Goal: Information Seeking & Learning: Learn about a topic

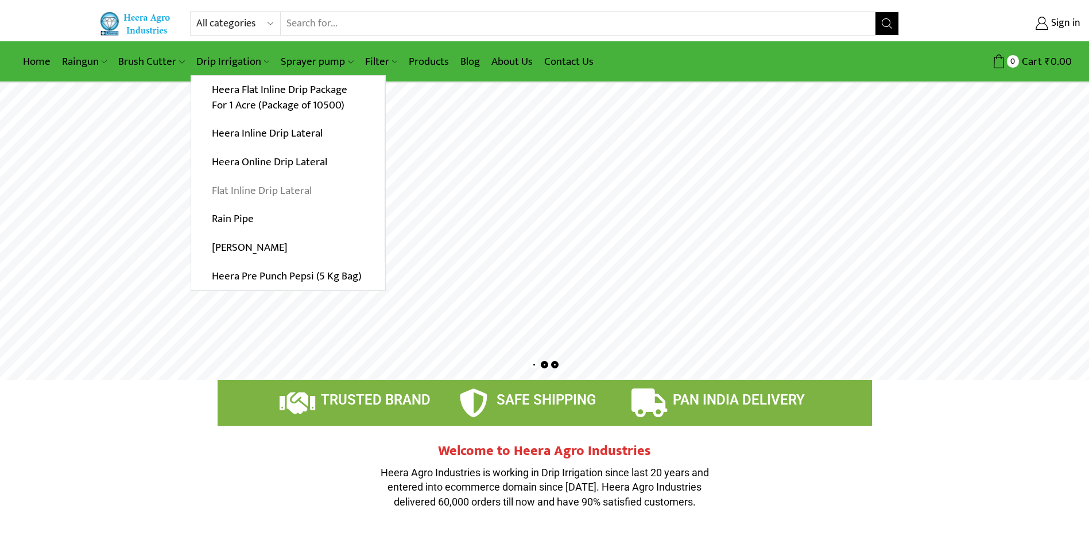
click at [250, 189] on link "Flat Inline Drip Lateral" at bounding box center [288, 190] width 194 height 29
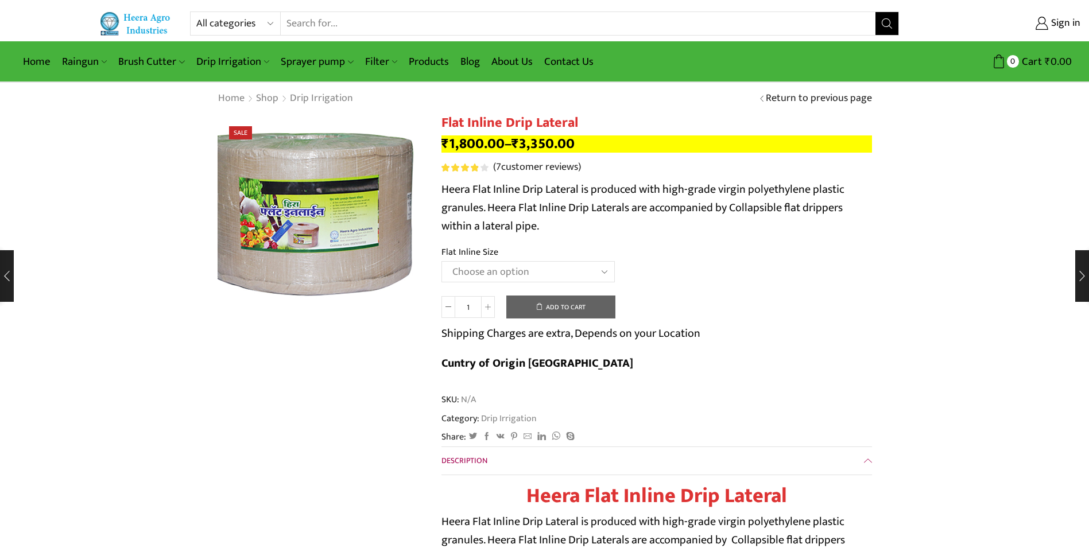
click at [352, 230] on img at bounding box center [308, 213] width 287 height 287
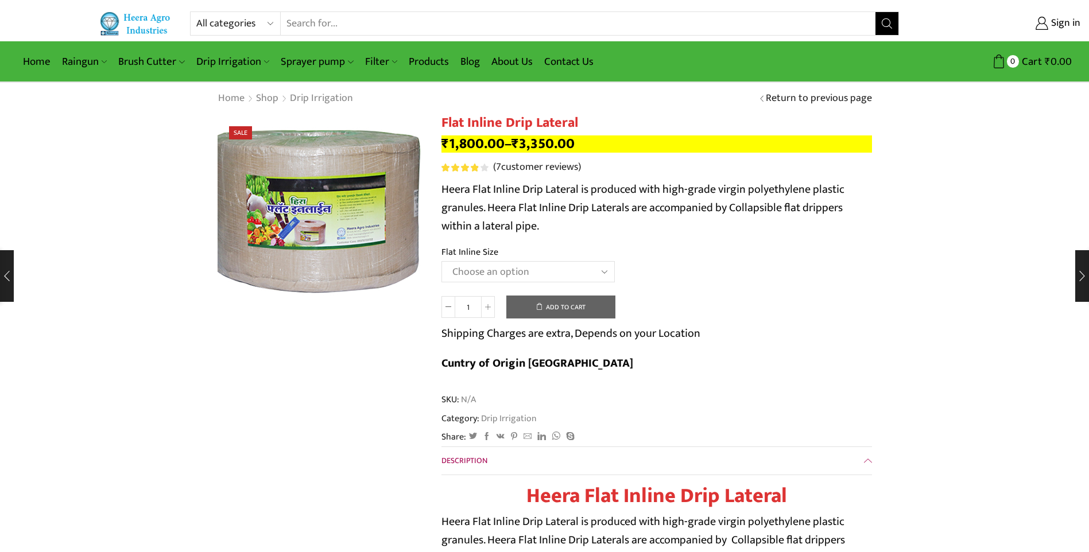
click at [332, 238] on img at bounding box center [315, 210] width 287 height 287
click at [331, 235] on img at bounding box center [316, 211] width 287 height 287
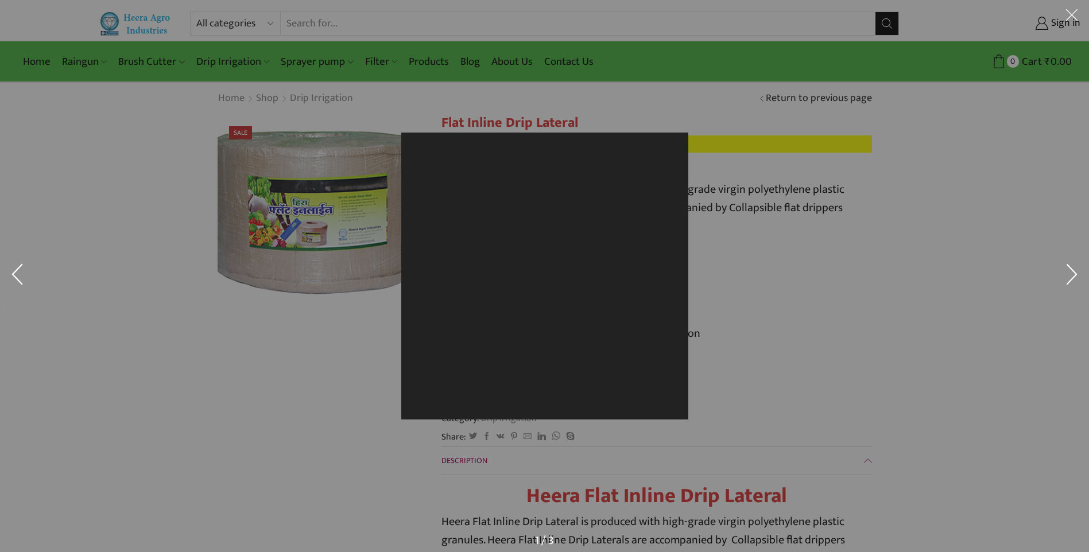
click at [331, 235] on div at bounding box center [544, 276] width 1089 height 552
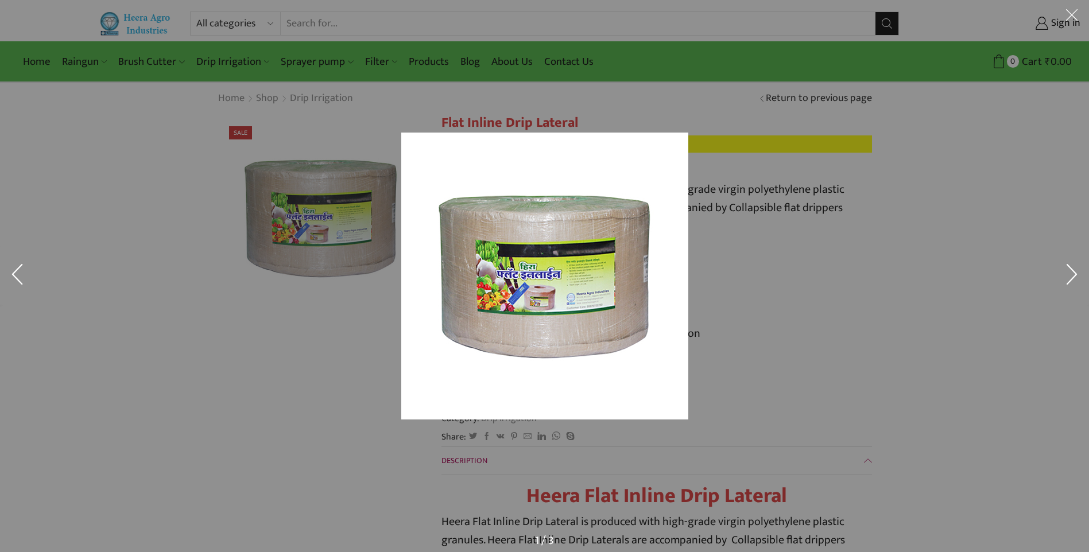
click at [331, 235] on div at bounding box center [544, 276] width 1089 height 552
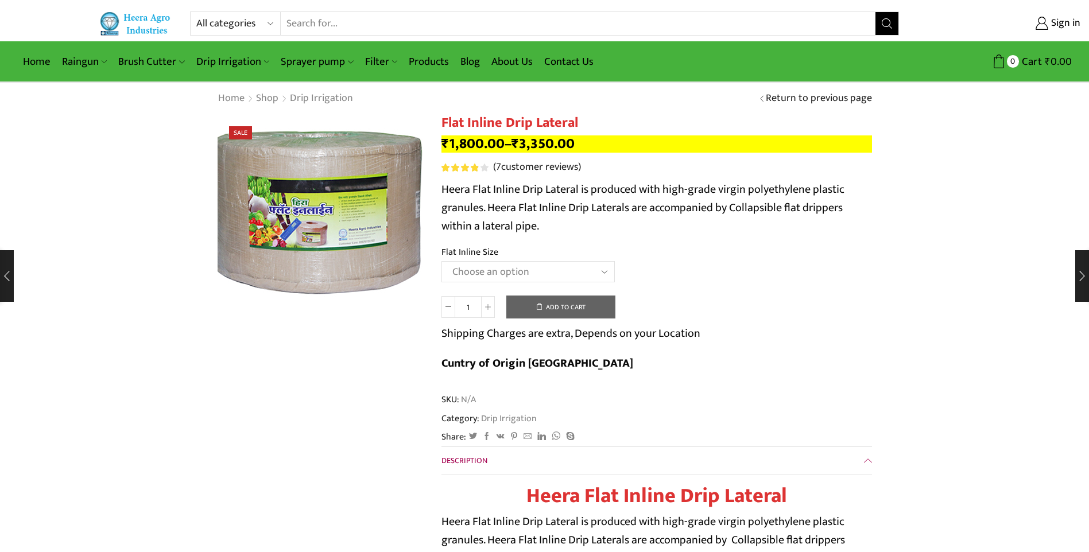
click at [331, 235] on img at bounding box center [316, 211] width 287 height 287
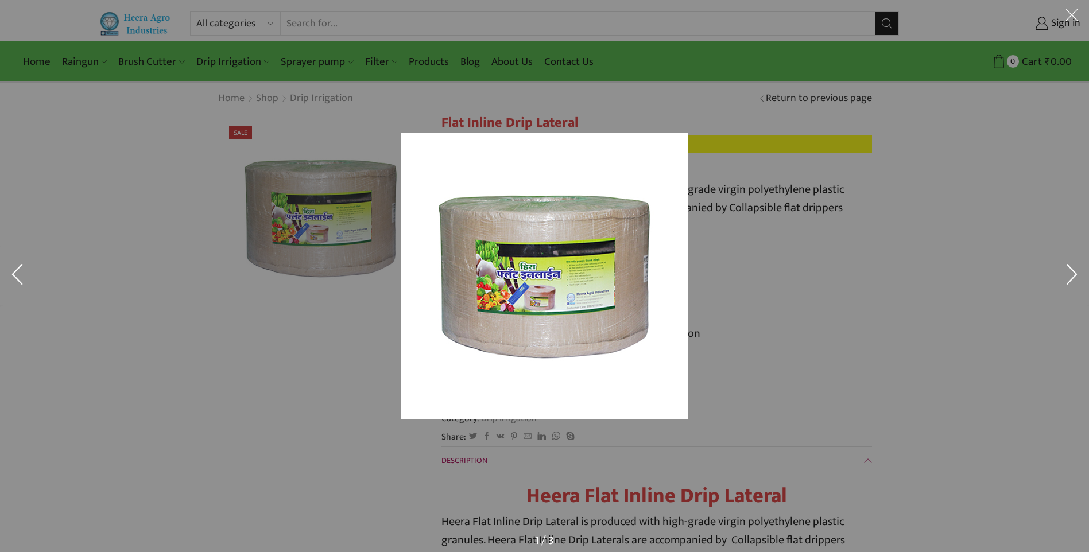
click at [331, 235] on div at bounding box center [544, 276] width 1089 height 552
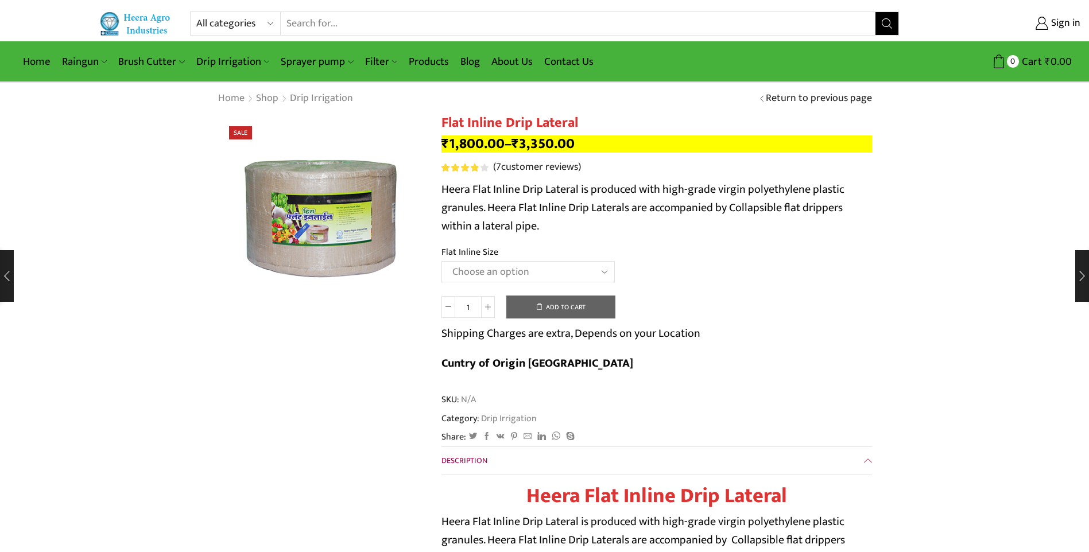
click at [331, 235] on img at bounding box center [316, 211] width 287 height 287
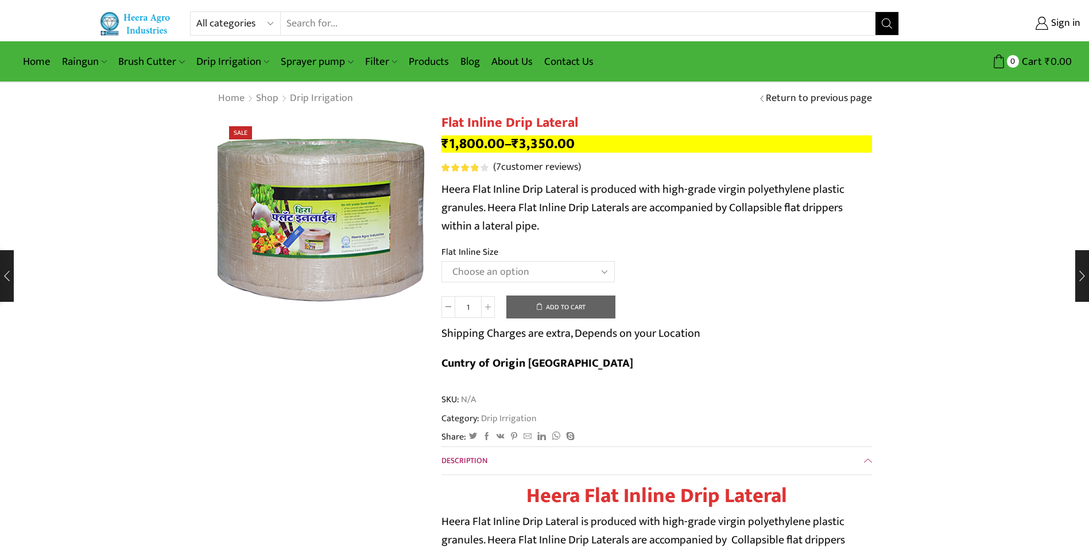
click at [323, 216] on img at bounding box center [319, 219] width 287 height 287
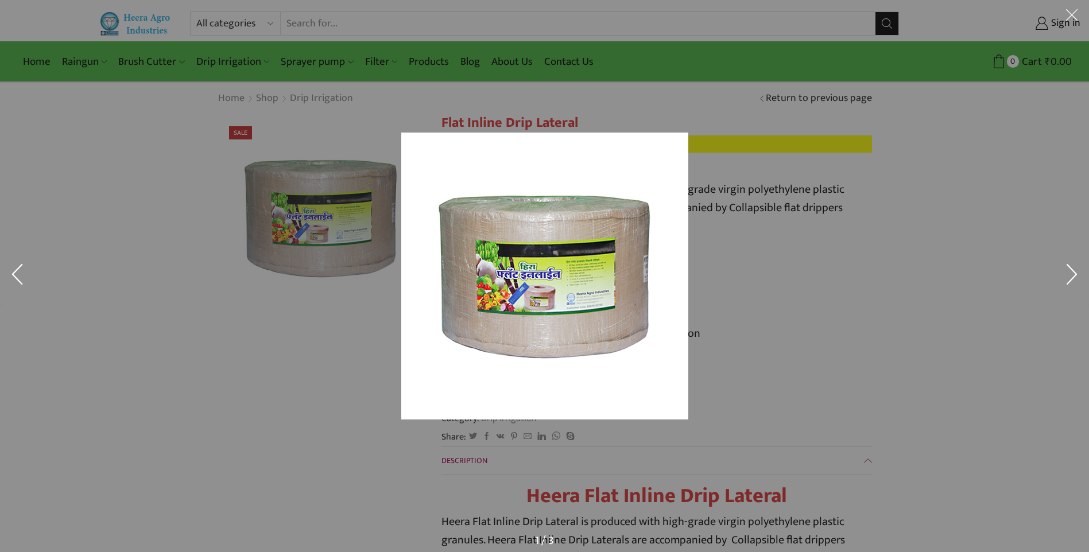
click at [277, 339] on div at bounding box center [544, 276] width 1089 height 552
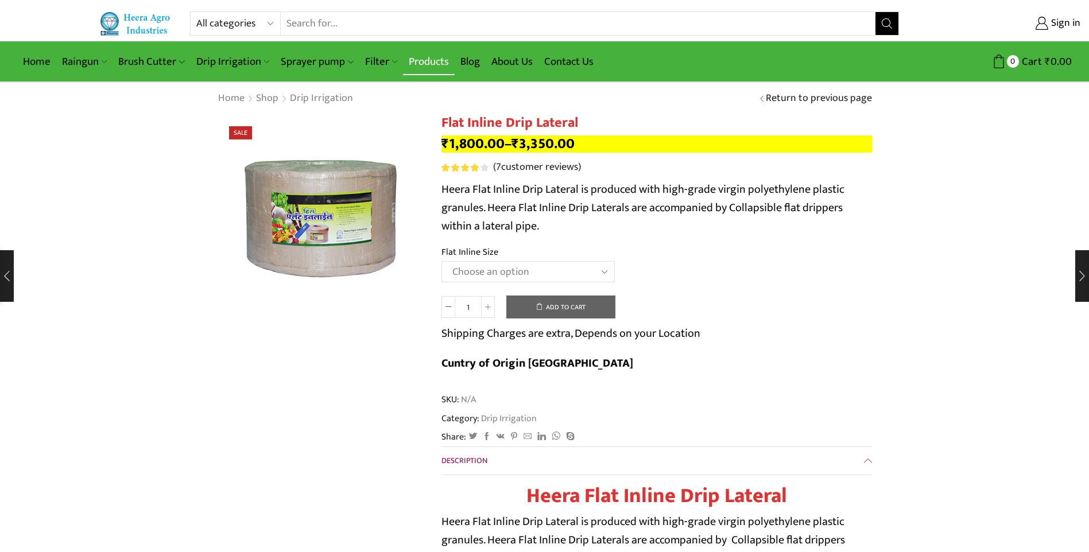
click at [422, 60] on link "Products" at bounding box center [429, 61] width 52 height 27
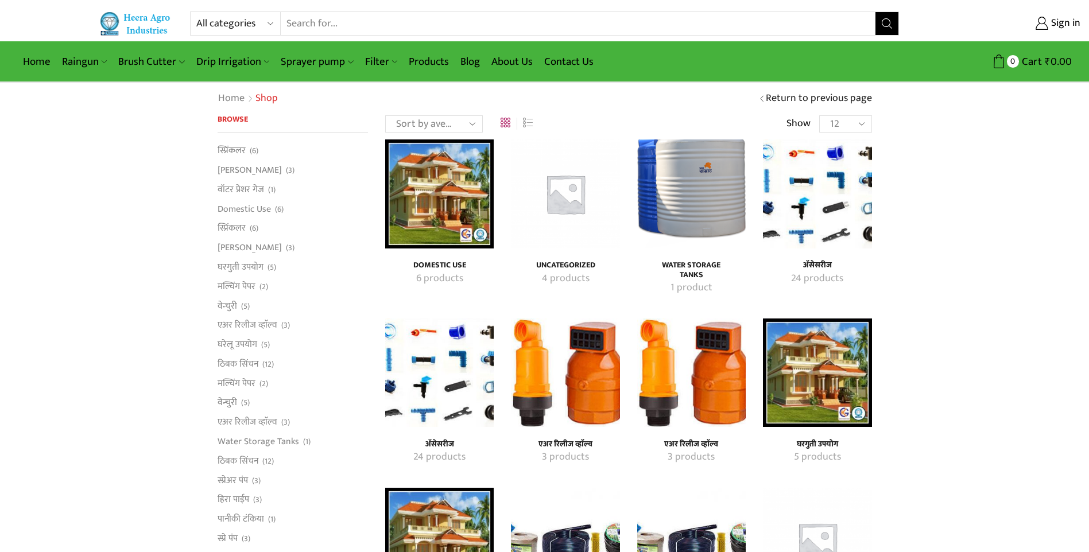
click at [424, 401] on img "Visit product category अ‍ॅसेसरीज" at bounding box center [439, 373] width 109 height 109
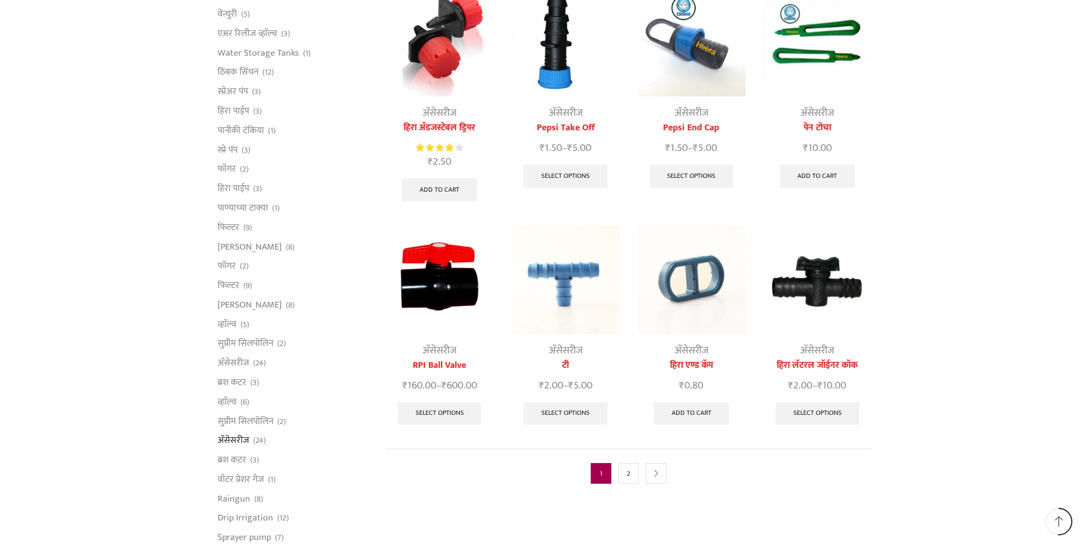
scroll to position [402, 0]
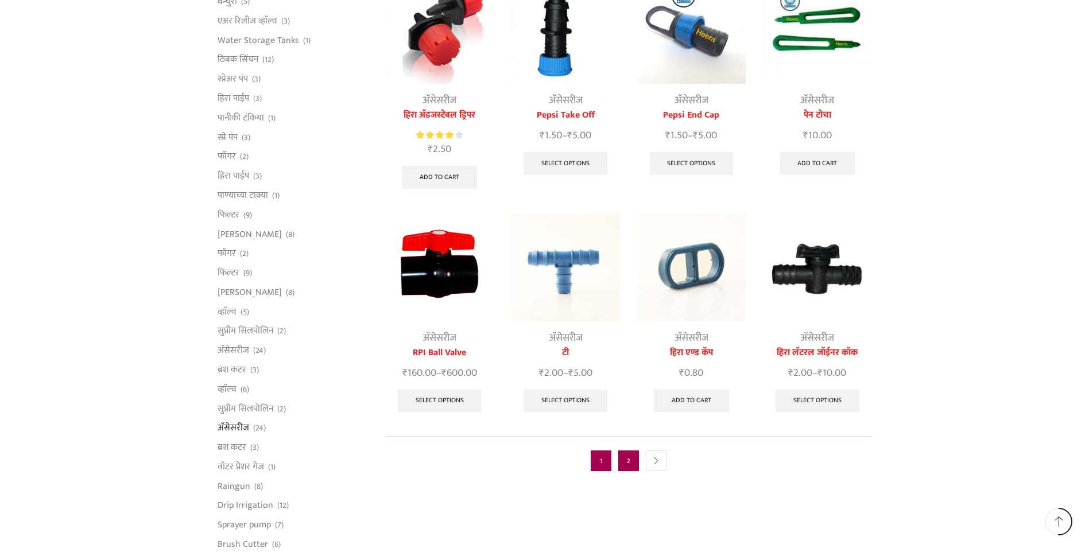
click at [624, 451] on link "2" at bounding box center [628, 461] width 21 height 21
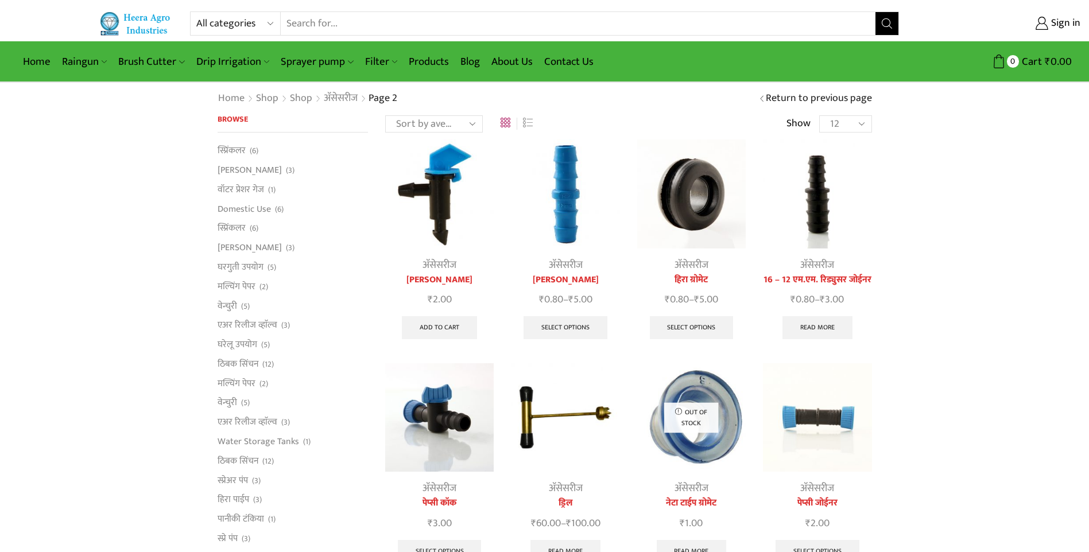
click at [864, 121] on select "12 24 36 All" at bounding box center [845, 123] width 52 height 17
select select "36"
click at [819, 115] on select "12 24 36 All" at bounding box center [845, 123] width 52 height 17
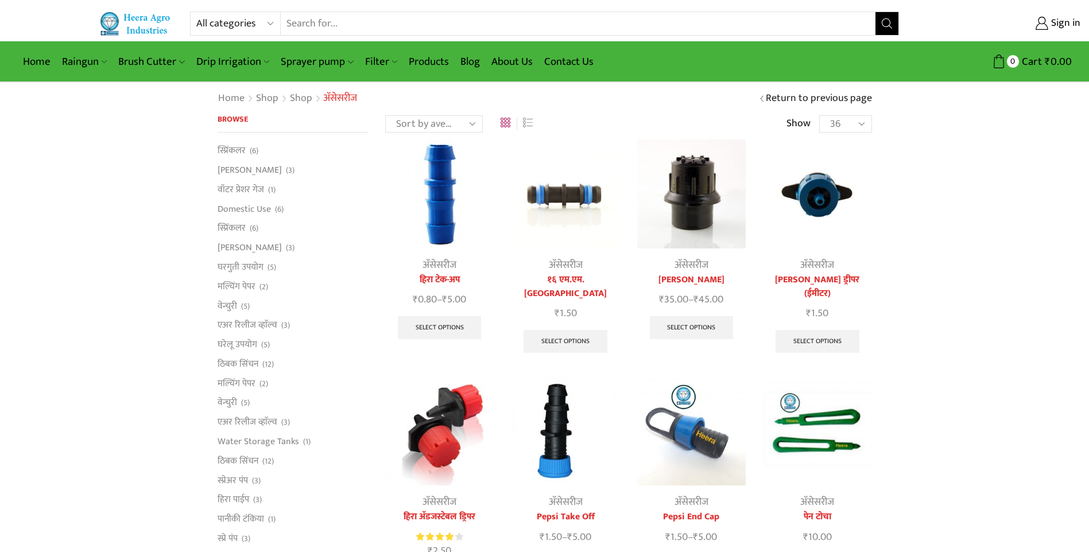
click at [866, 123] on select "12 24 36 All" at bounding box center [845, 123] width 52 height 17
select select "12"
click at [819, 115] on select "12 24 36 All" at bounding box center [845, 123] width 52 height 17
click at [704, 203] on img at bounding box center [691, 194] width 109 height 109
click at [818, 192] on img at bounding box center [817, 194] width 109 height 109
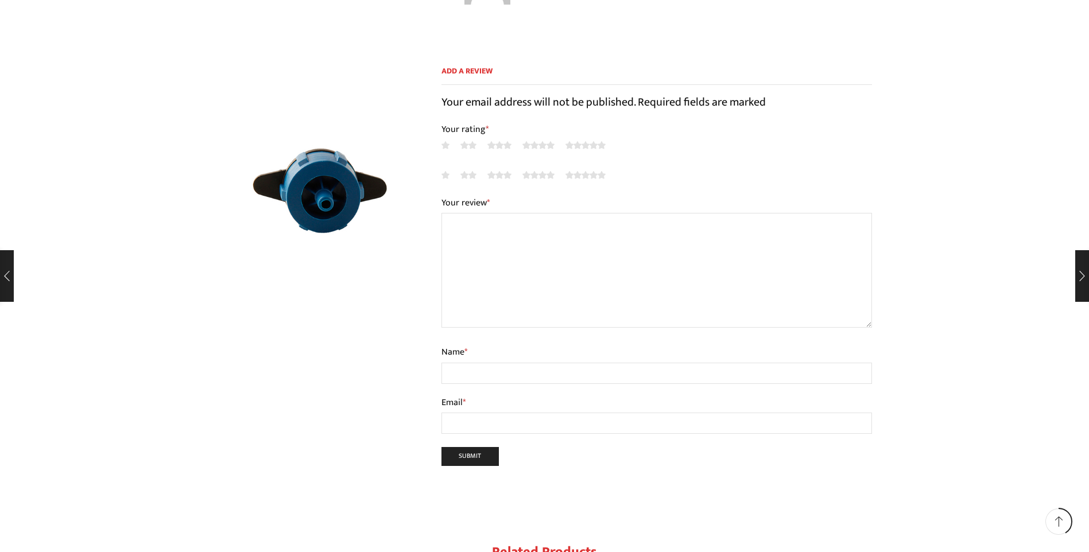
scroll to position [861, 0]
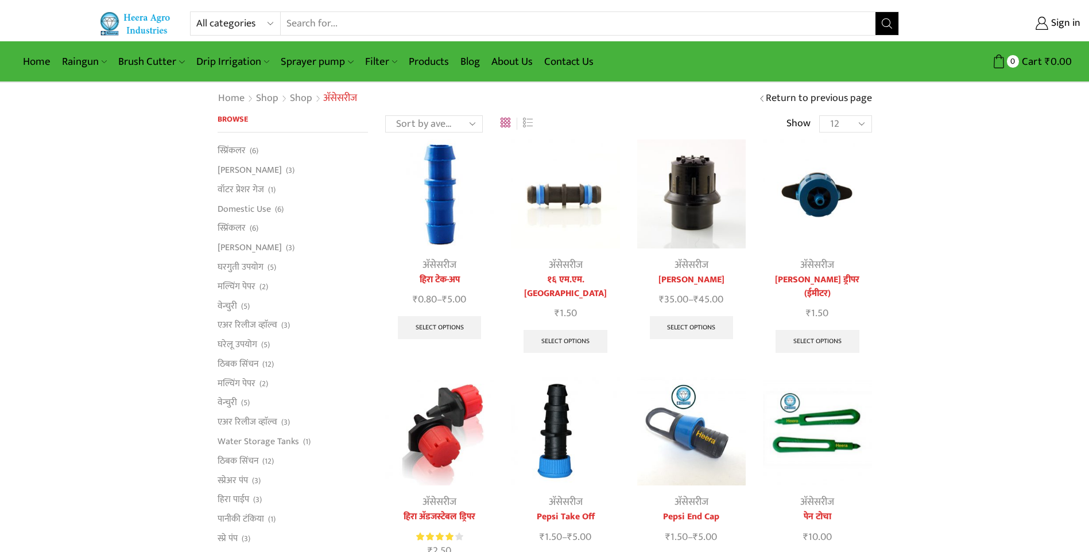
click at [813, 179] on img at bounding box center [817, 194] width 109 height 109
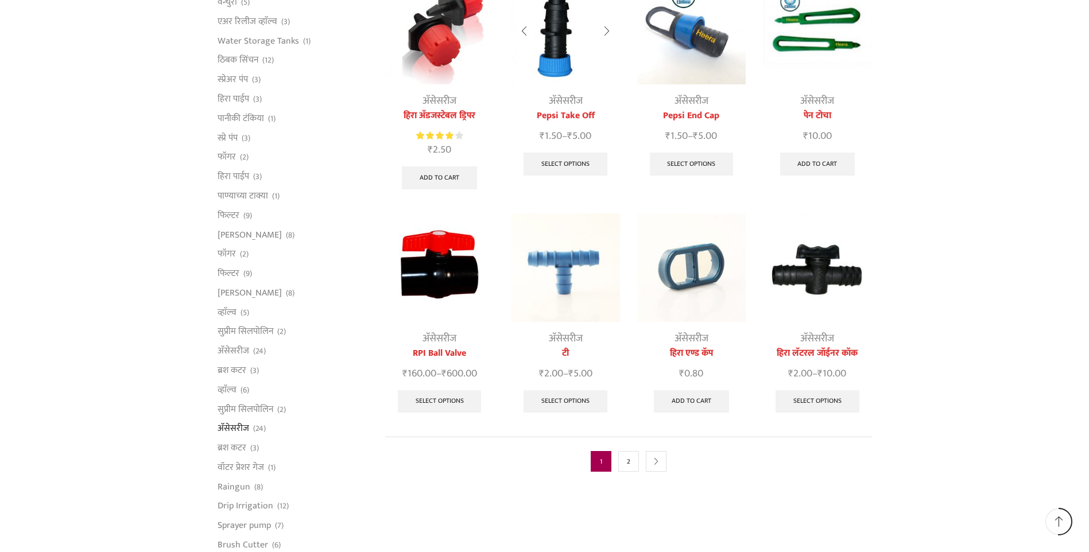
scroll to position [402, 0]
click at [622, 451] on link "2" at bounding box center [628, 461] width 21 height 21
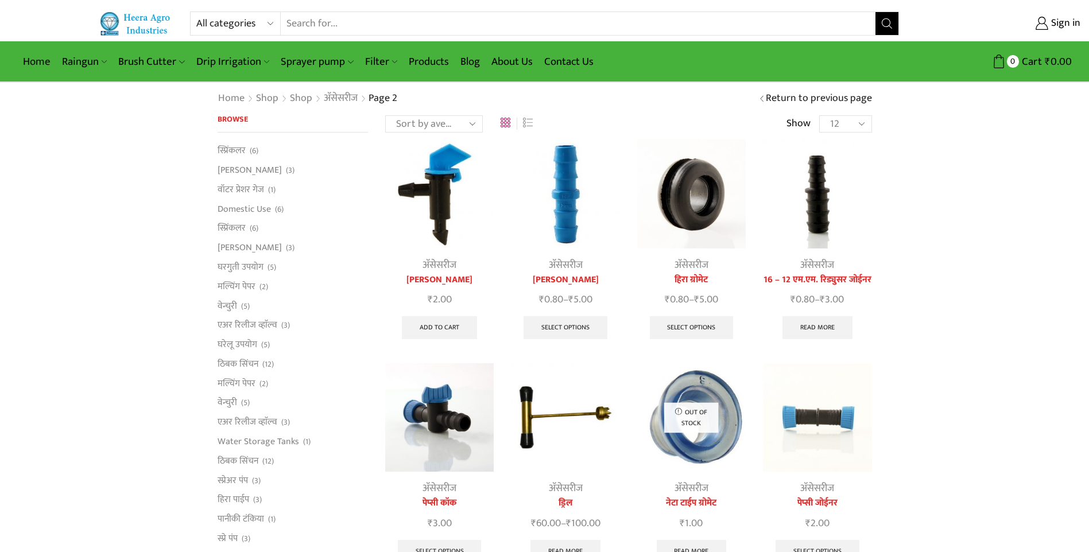
click at [718, 442] on img at bounding box center [691, 417] width 109 height 109
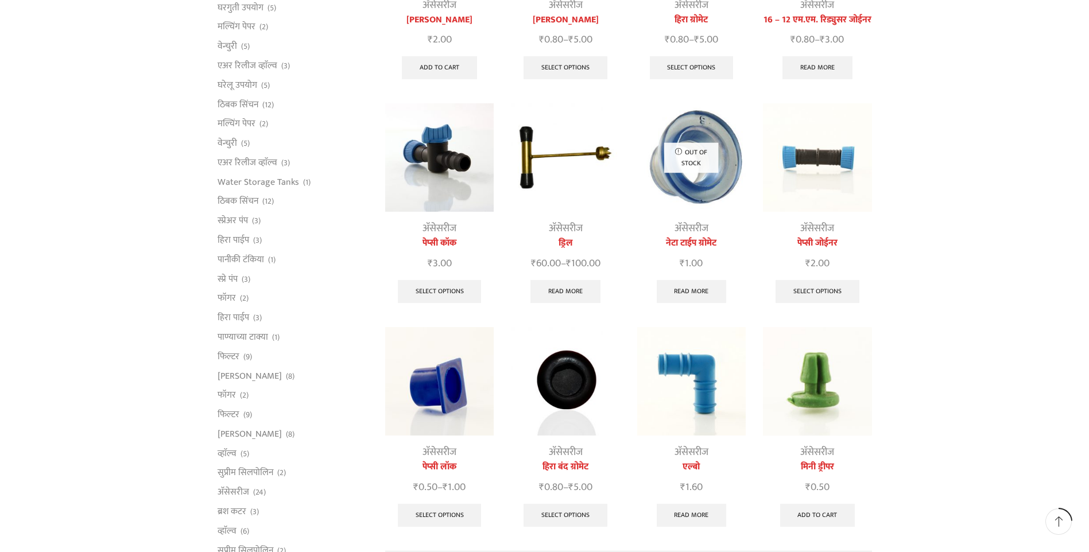
scroll to position [287, 0]
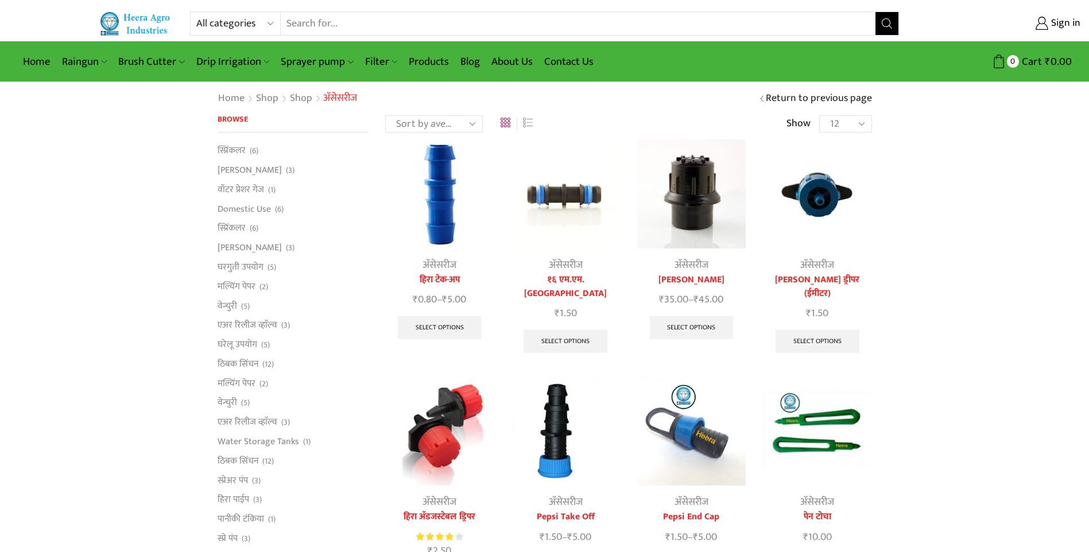
select select "12"
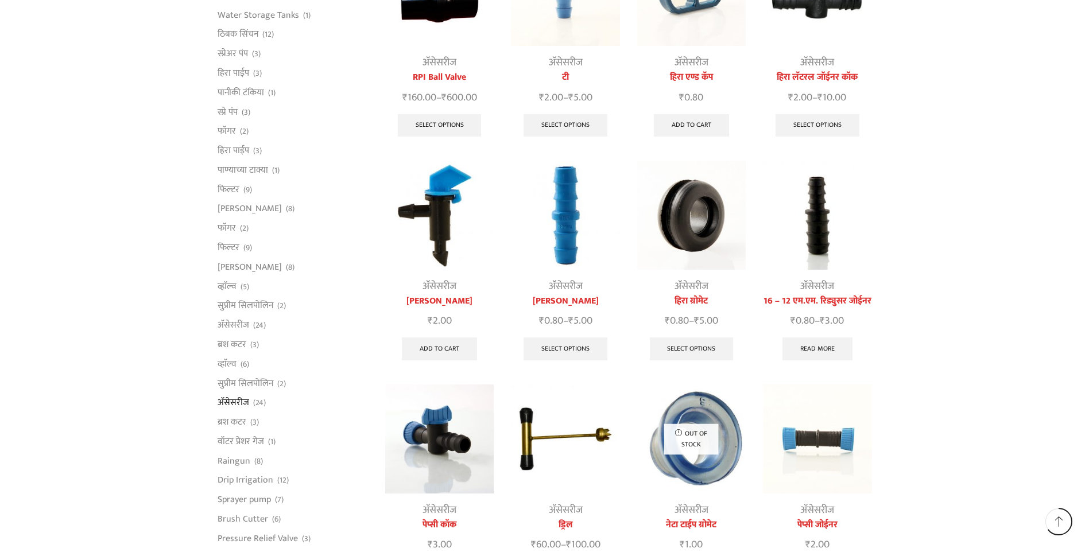
scroll to position [620, 0]
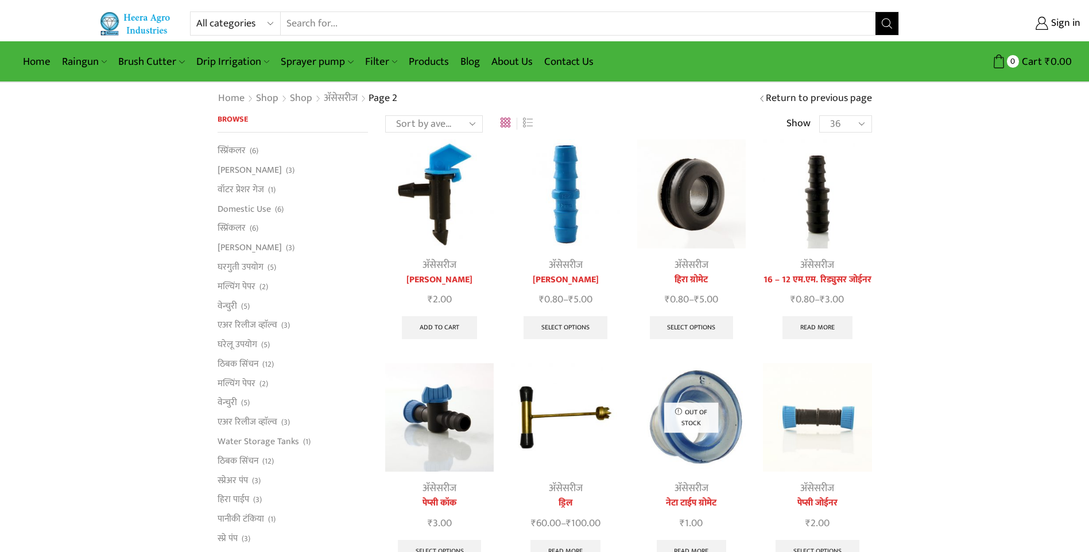
select select "36"
click at [427, 58] on link "Products" at bounding box center [429, 61] width 52 height 27
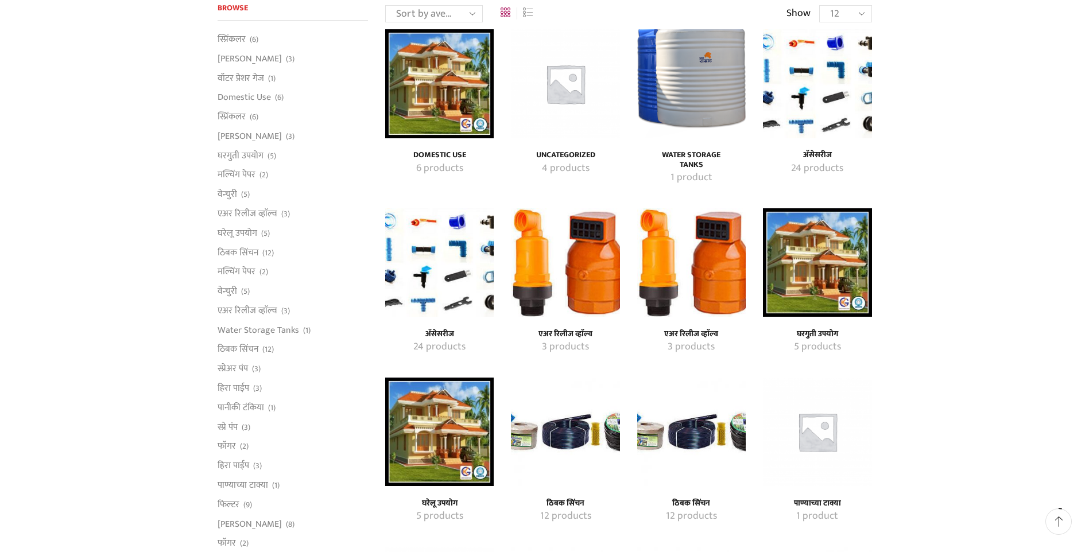
scroll to position [115, 0]
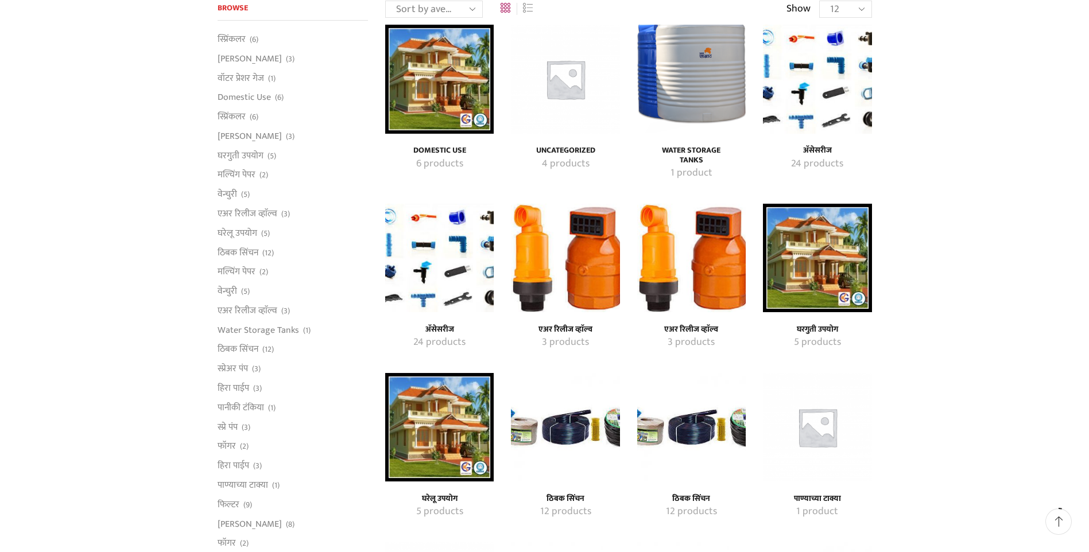
click at [554, 425] on img "Visit product category ठिबक सिंचन" at bounding box center [565, 427] width 109 height 109
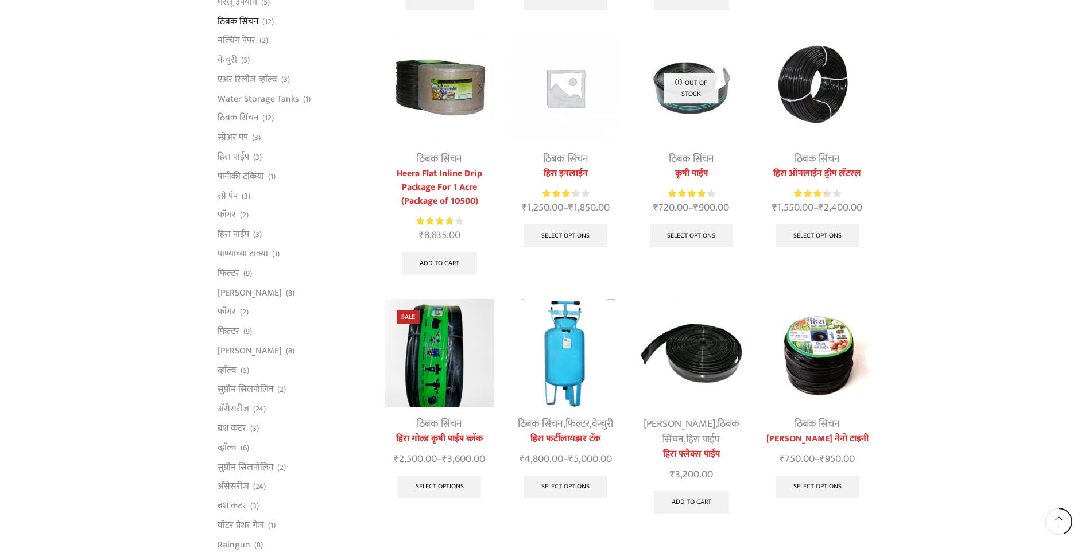
scroll to position [345, 0]
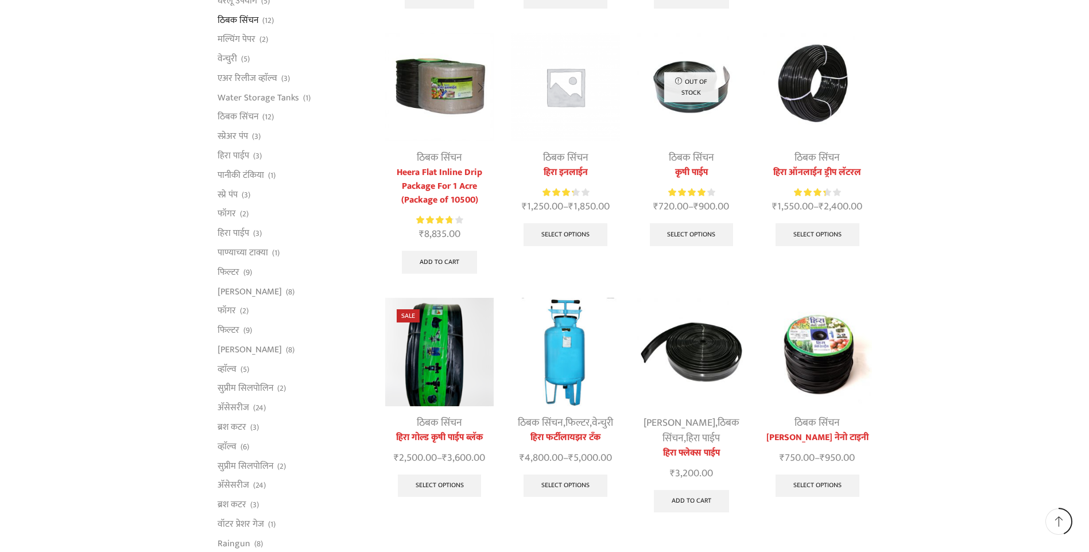
click at [443, 82] on img at bounding box center [439, 87] width 109 height 109
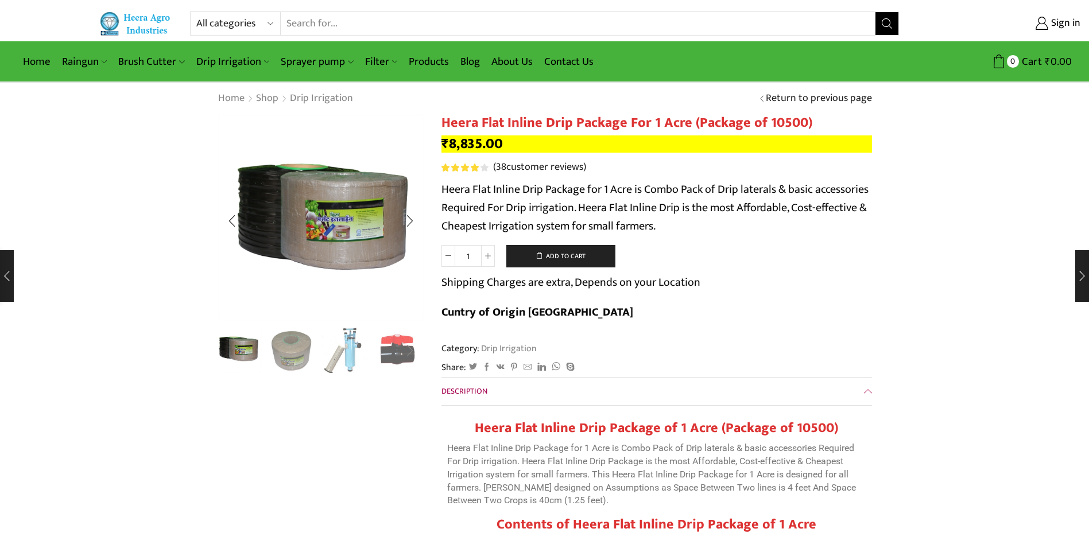
click at [410, 350] on div "Next slide" at bounding box center [410, 350] width 29 height 29
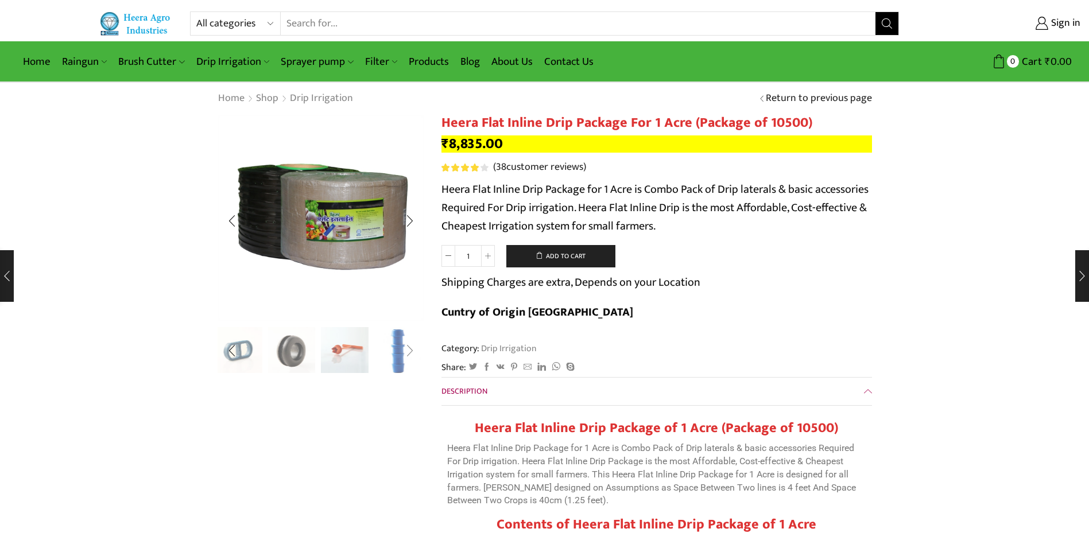
click at [410, 350] on div "Next slide" at bounding box center [410, 350] width 29 height 29
click at [410, 350] on img "10 / 10" at bounding box center [398, 351] width 48 height 48
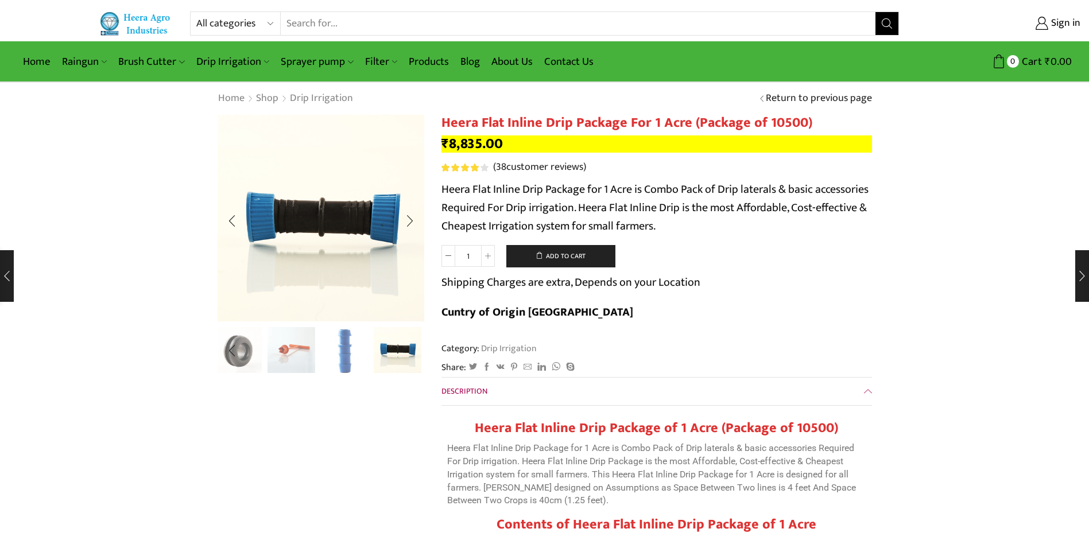
click at [413, 353] on img "10 / 10" at bounding box center [398, 350] width 48 height 48
click at [413, 355] on img "10 / 10" at bounding box center [398, 350] width 48 height 48
click at [349, 355] on img "9 / 10" at bounding box center [345, 350] width 48 height 48
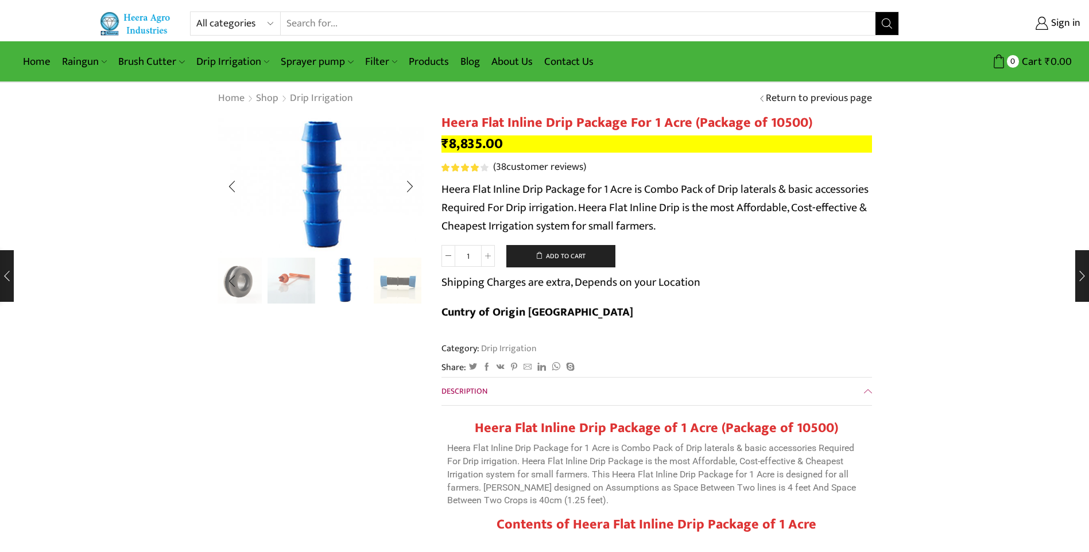
click at [296, 281] on img "8 / 10" at bounding box center [292, 280] width 48 height 48
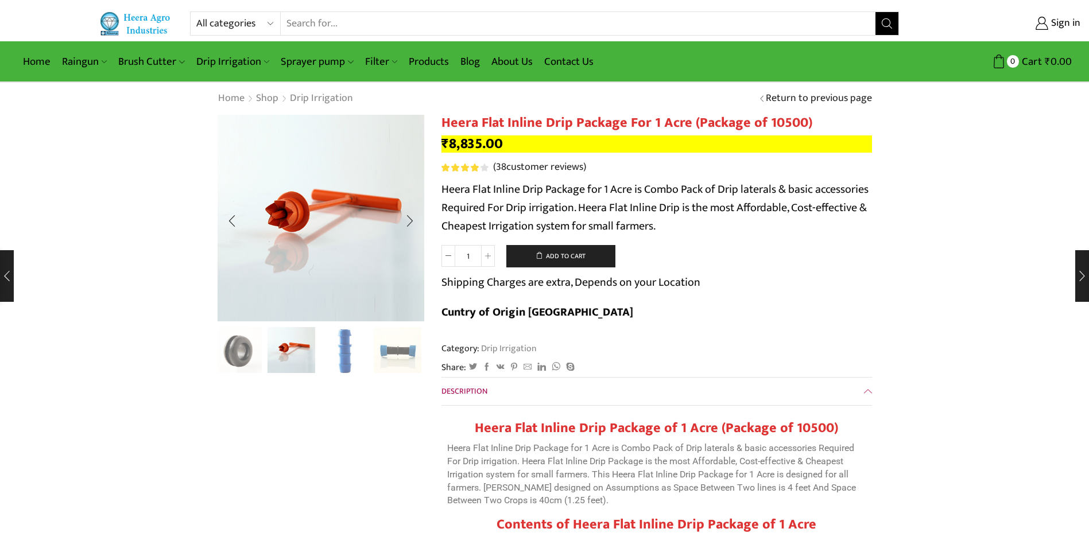
click at [238, 357] on div "Previous slide" at bounding box center [232, 350] width 29 height 29
click at [283, 355] on img "7 / 10" at bounding box center [292, 350] width 48 height 48
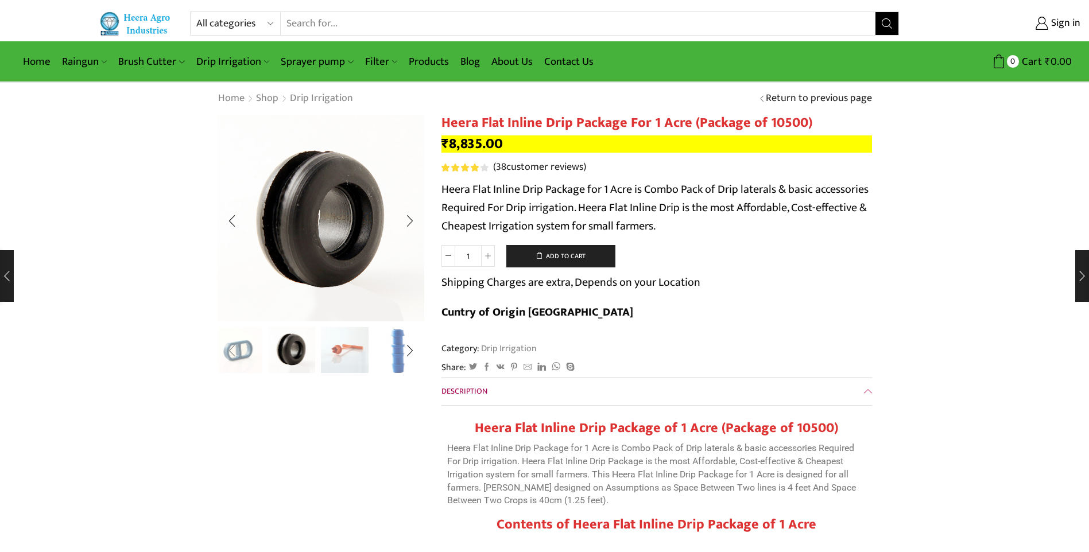
click at [232, 349] on div "Previous slide" at bounding box center [232, 350] width 29 height 29
click at [229, 349] on div "Previous slide" at bounding box center [232, 350] width 29 height 29
click at [230, 349] on div "Previous slide" at bounding box center [232, 350] width 29 height 29
click at [233, 349] on div "Previous slide" at bounding box center [232, 350] width 29 height 29
click at [291, 360] on img "3 / 10" at bounding box center [292, 350] width 48 height 48
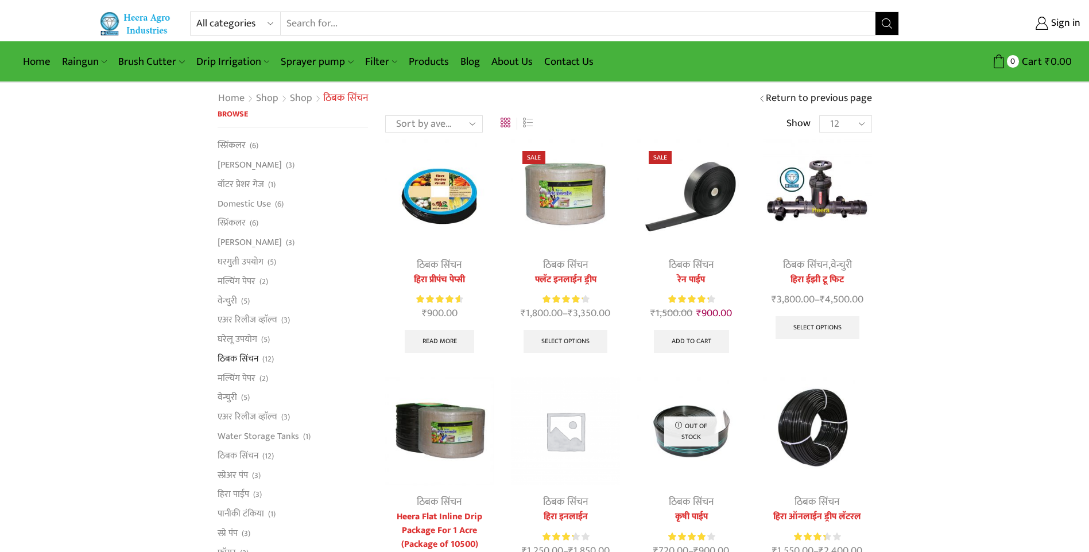
scroll to position [339, 0]
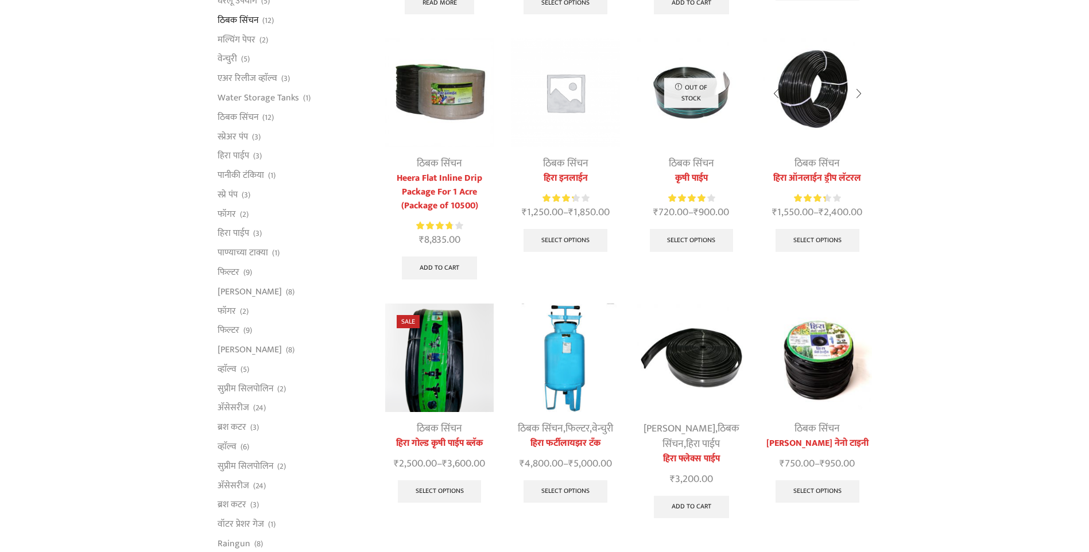
click at [826, 90] on img at bounding box center [817, 92] width 109 height 109
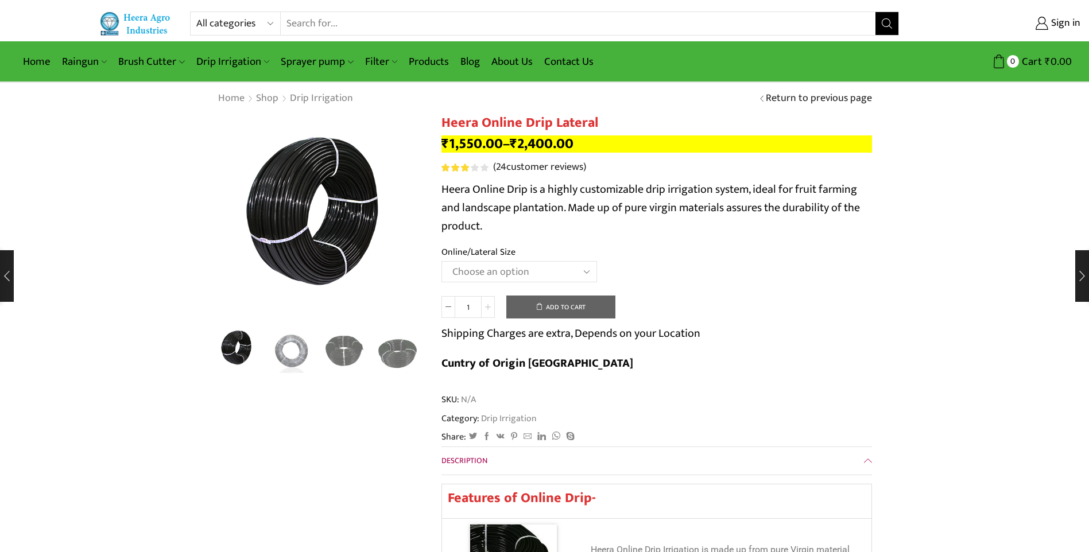
click at [485, 305] on icon at bounding box center [488, 307] width 6 height 6
click at [486, 310] on icon at bounding box center [488, 307] width 6 height 6
type input "4"
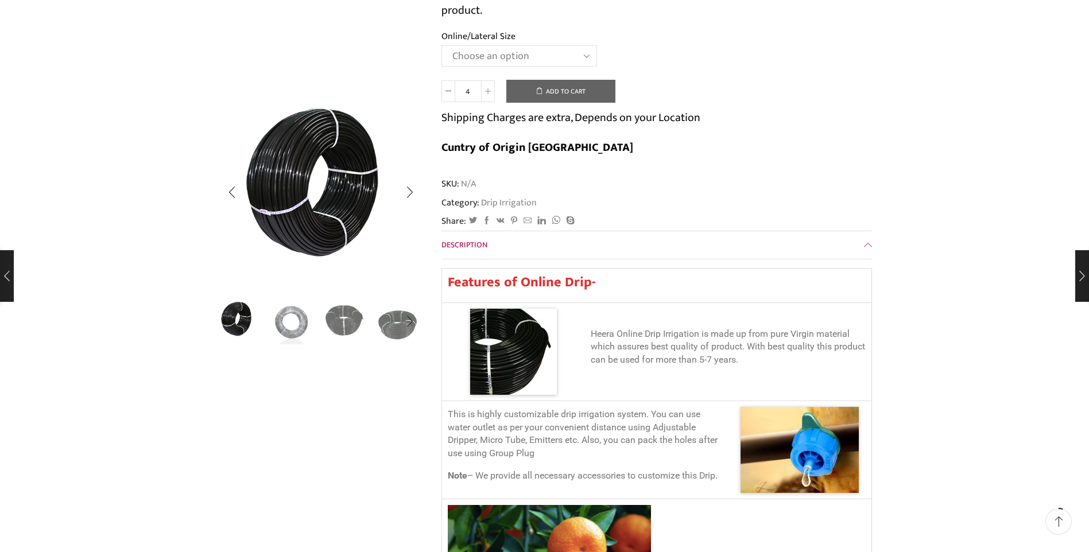
scroll to position [115, 0]
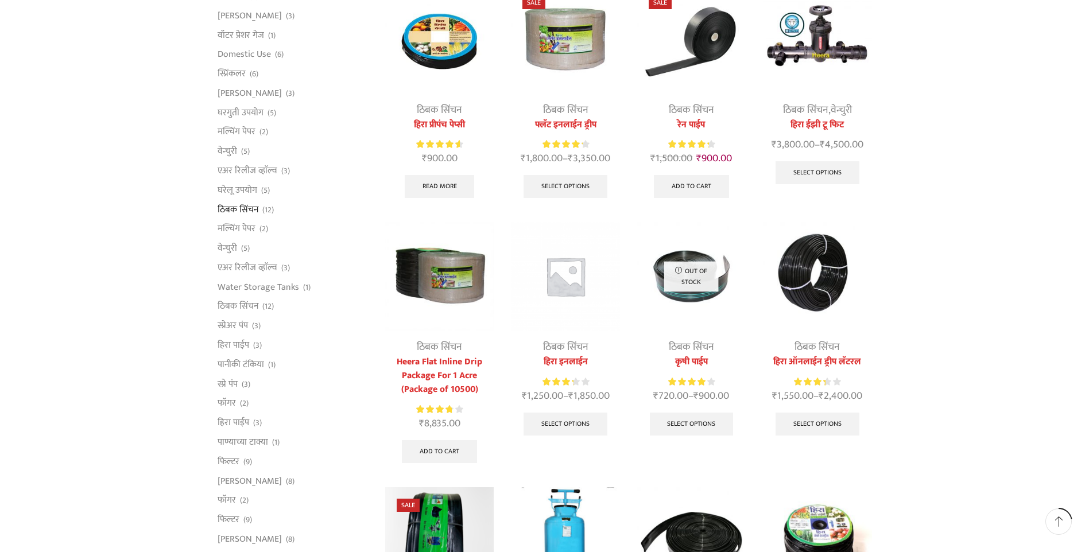
scroll to position [172, 0]
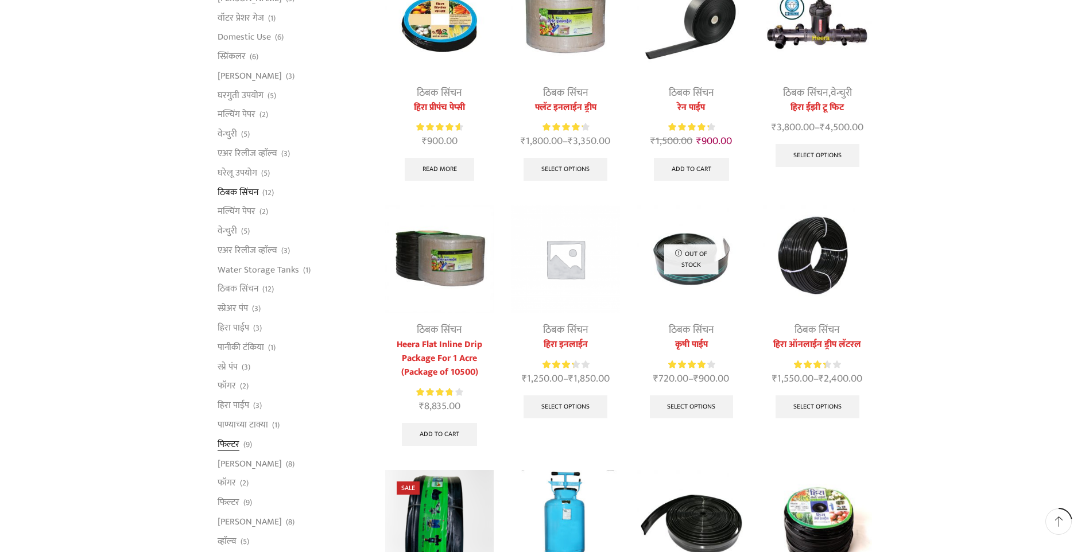
click at [229, 444] on link "फिल्टर" at bounding box center [229, 445] width 22 height 20
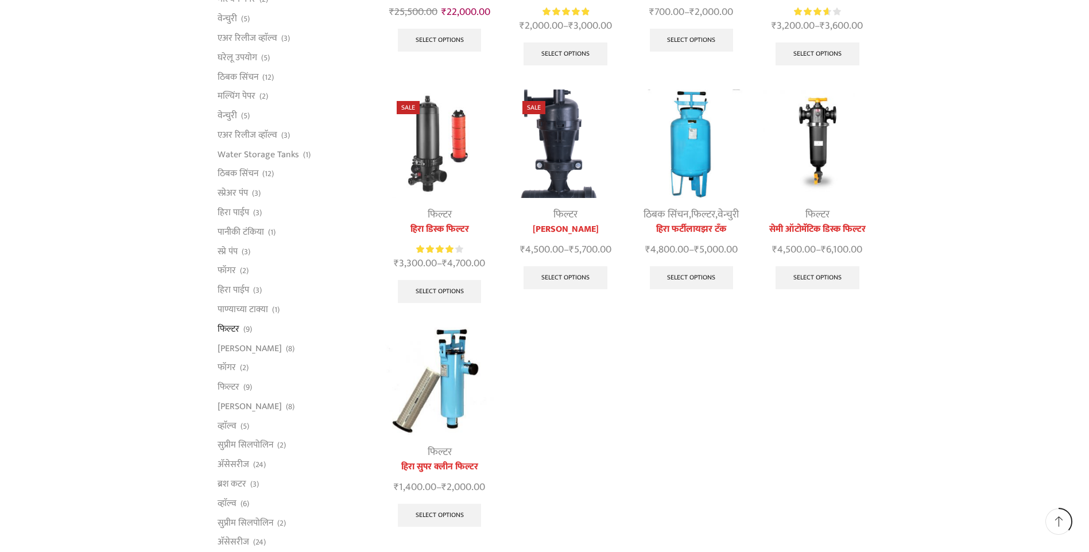
scroll to position [287, 0]
click at [451, 389] on img at bounding box center [439, 382] width 109 height 109
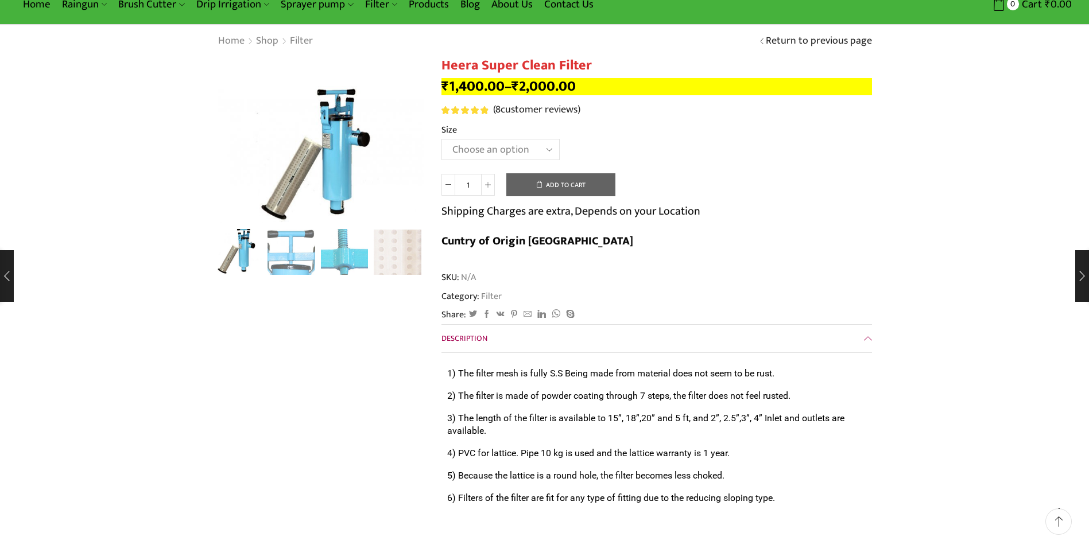
scroll to position [115, 0]
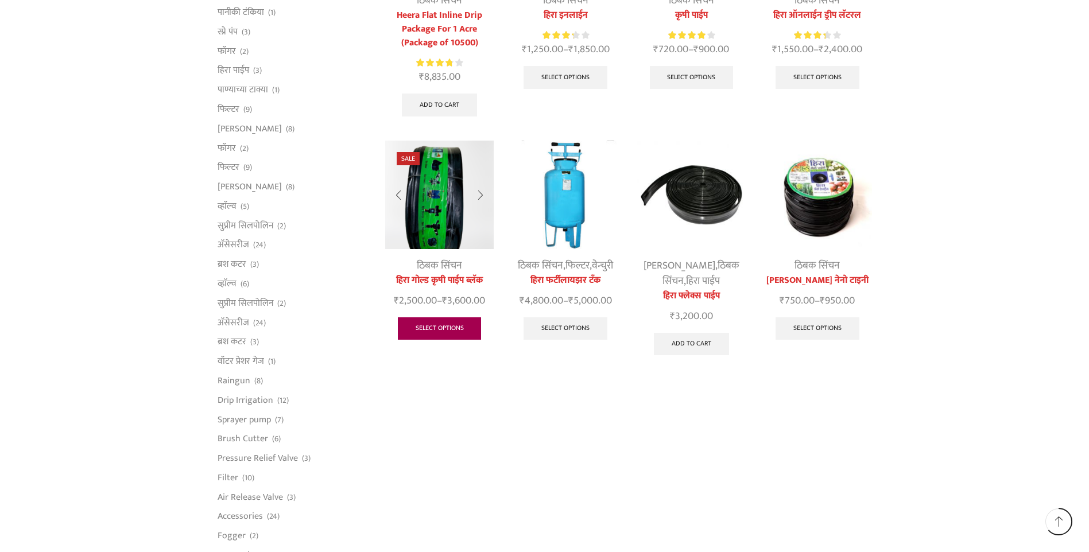
scroll to position [517, 0]
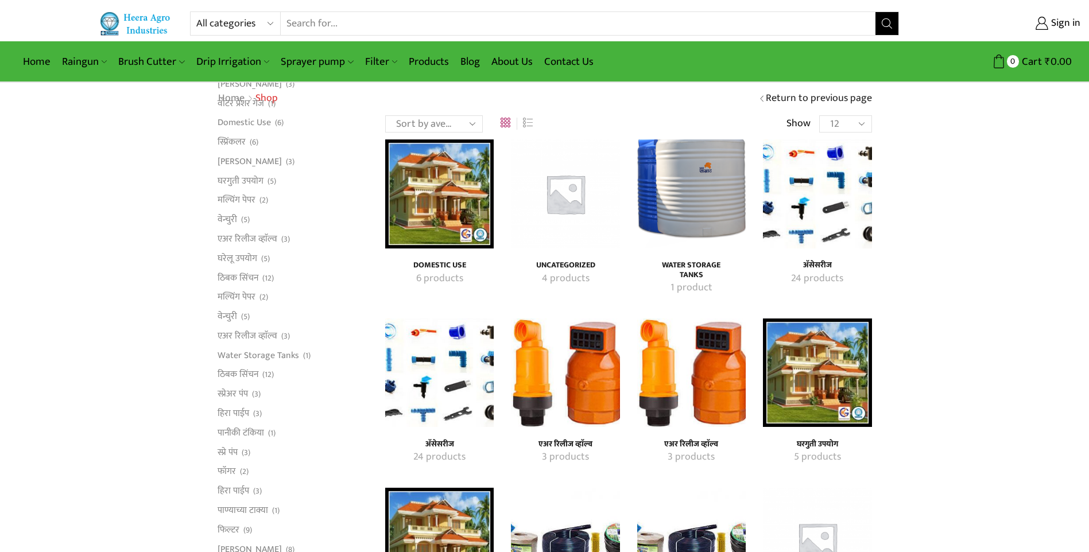
scroll to position [115, 0]
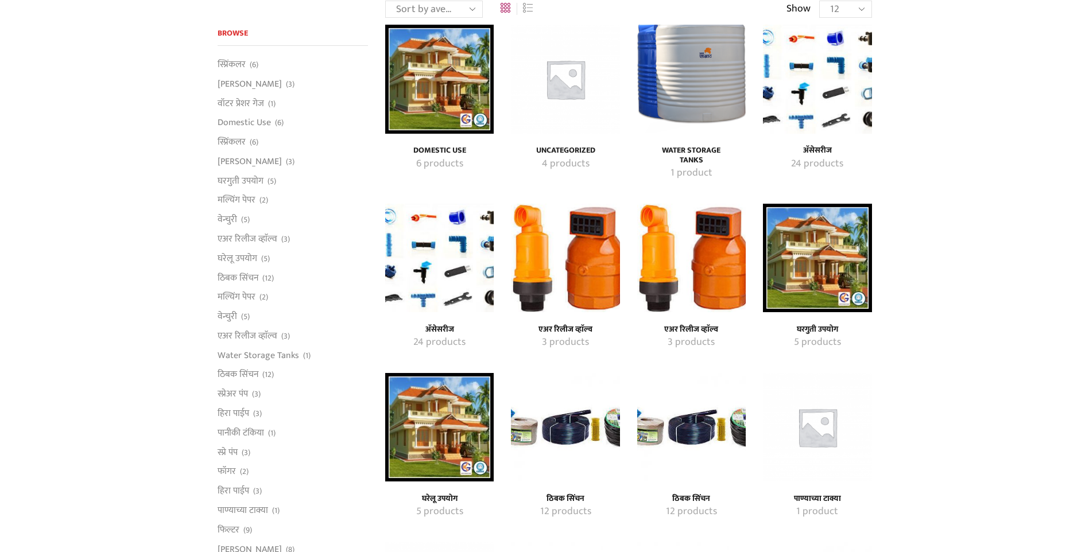
click at [571, 431] on img "Visit product category ठिबक सिंचन" at bounding box center [565, 427] width 109 height 109
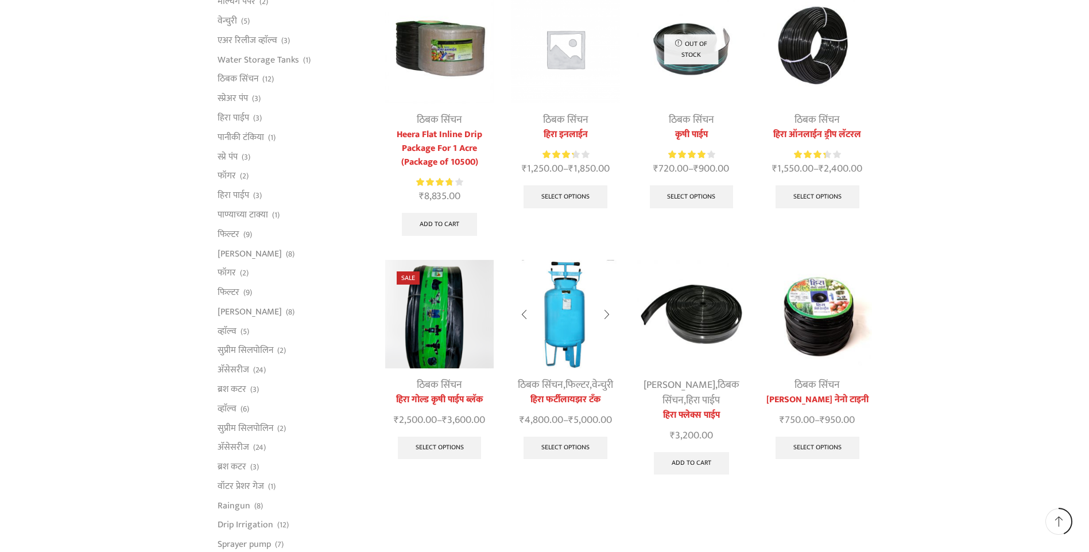
scroll to position [402, 0]
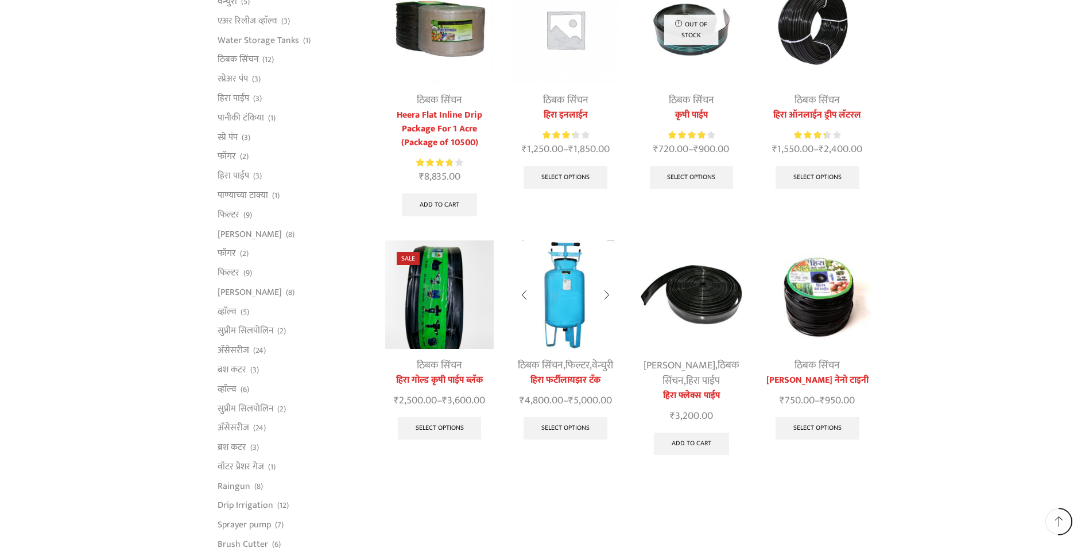
click at [572, 304] on img at bounding box center [565, 295] width 109 height 109
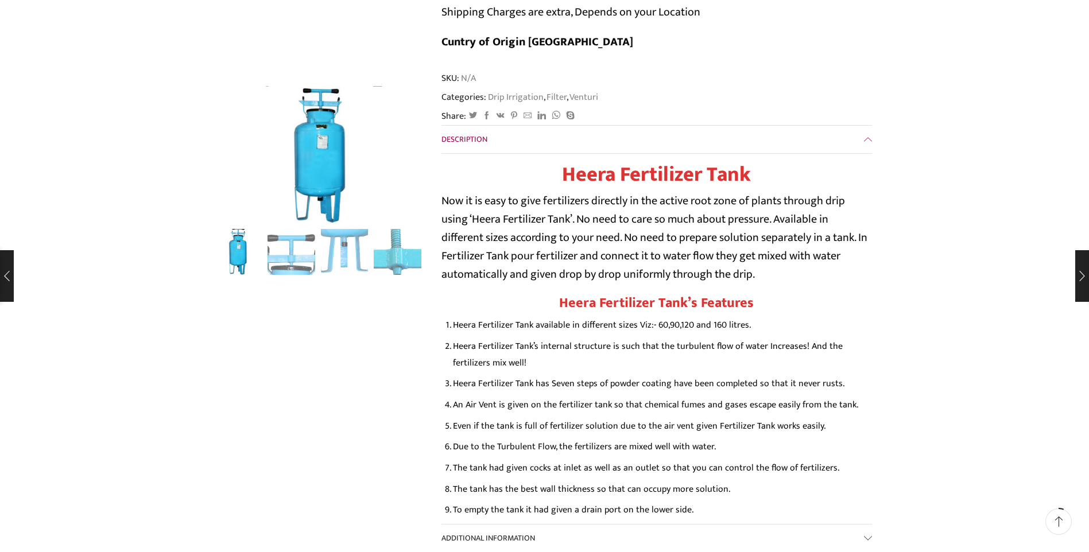
scroll to position [402, 0]
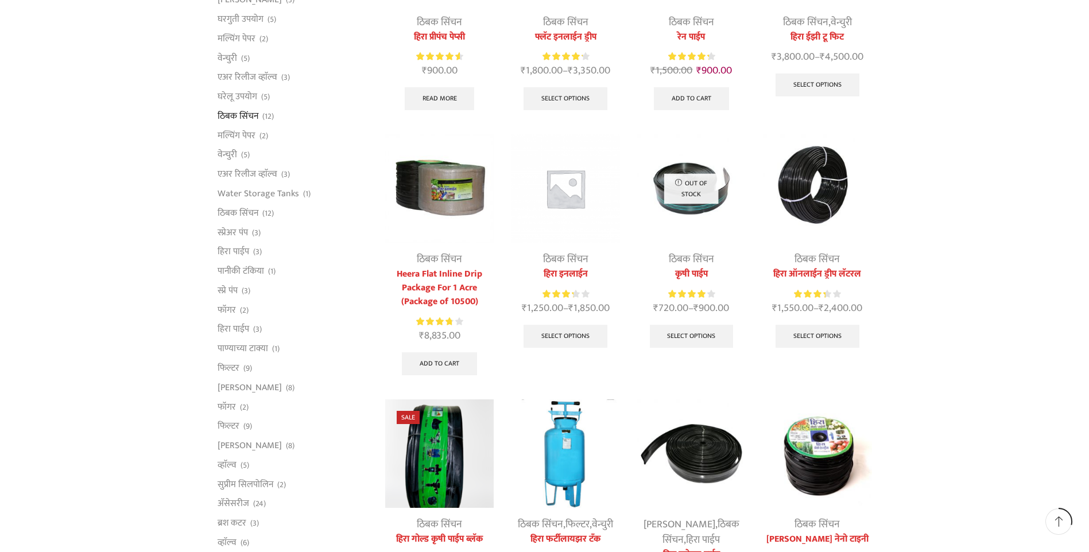
scroll to position [230, 0]
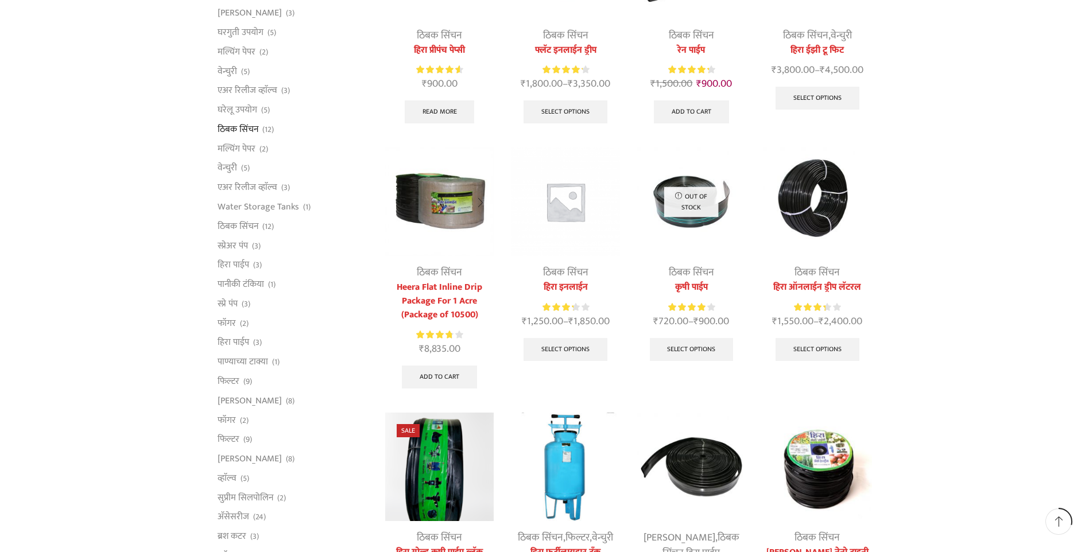
click at [443, 202] on img at bounding box center [439, 202] width 109 height 109
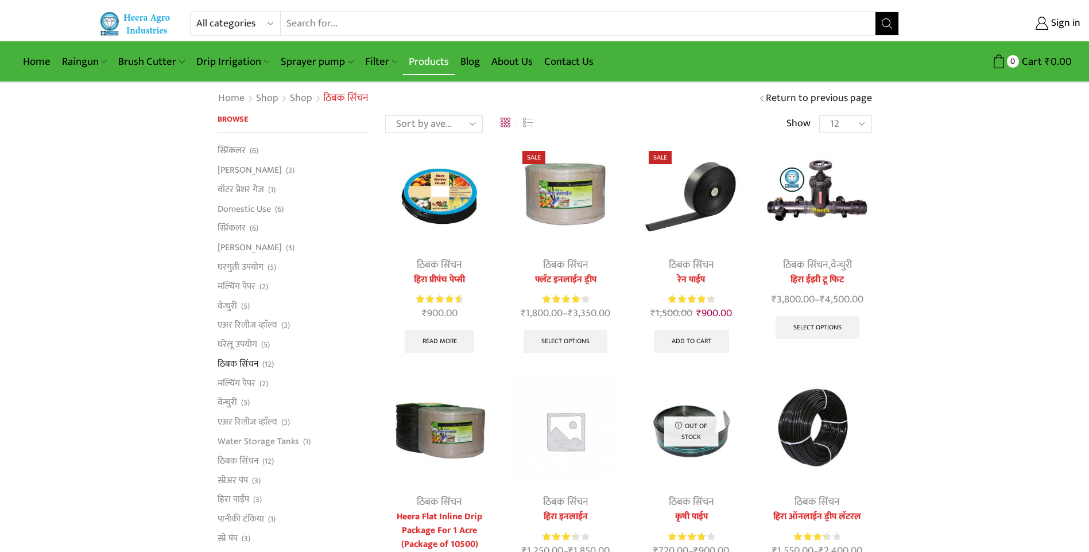
click at [427, 61] on link "Products" at bounding box center [429, 61] width 52 height 27
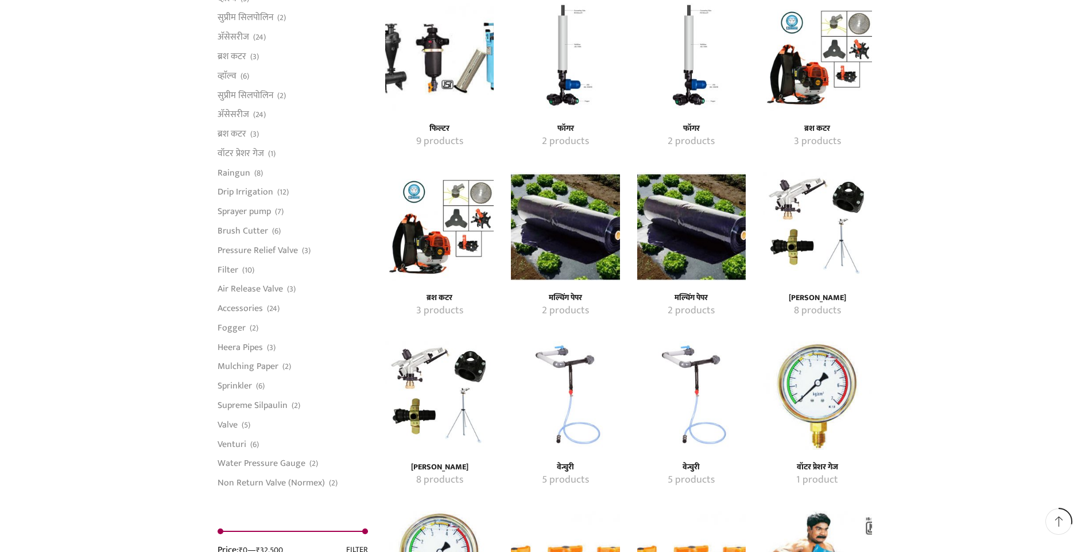
scroll to position [861, 0]
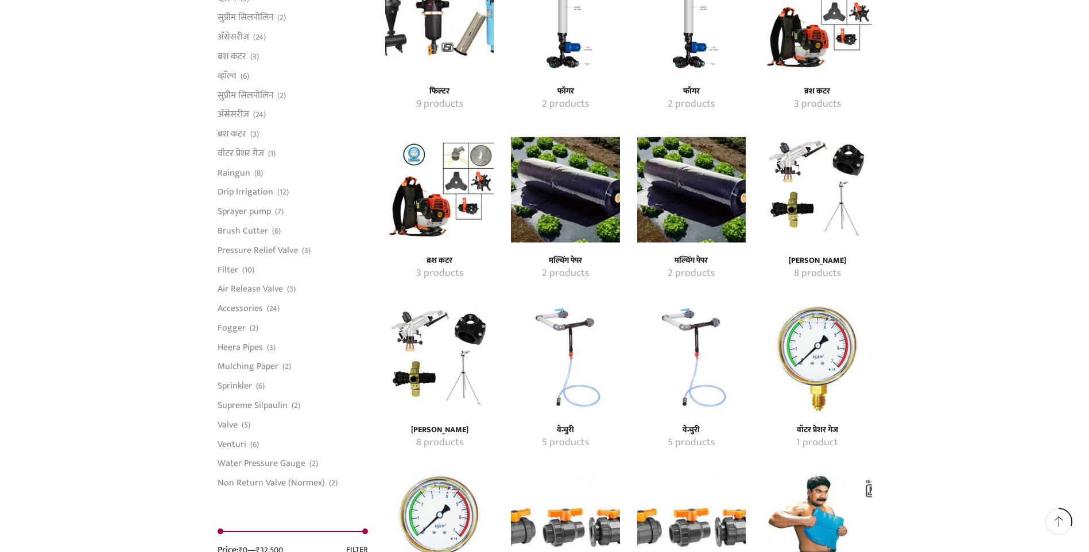
click at [570, 329] on img "Visit product category वेन्चुरी" at bounding box center [565, 358] width 109 height 109
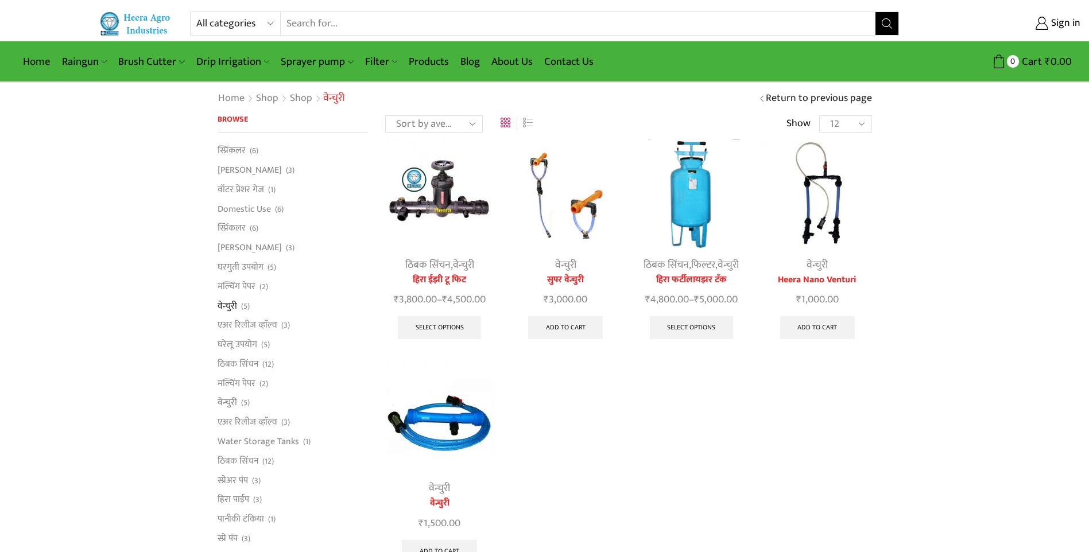
click at [807, 232] on img at bounding box center [817, 194] width 109 height 109
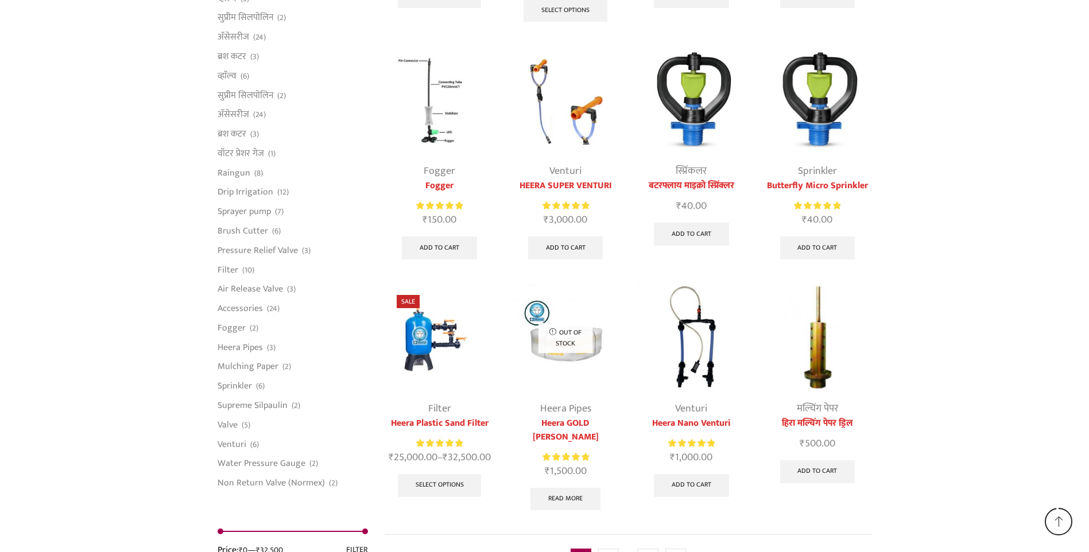
scroll to position [2742, 0]
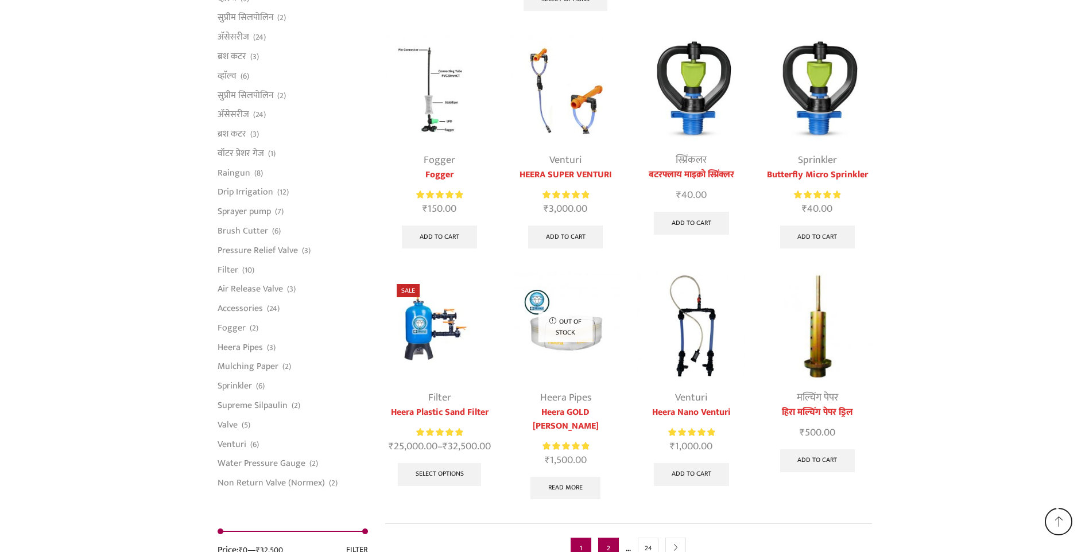
click at [609, 544] on link "2" at bounding box center [608, 548] width 21 height 21
